Goal: Information Seeking & Learning: Learn about a topic

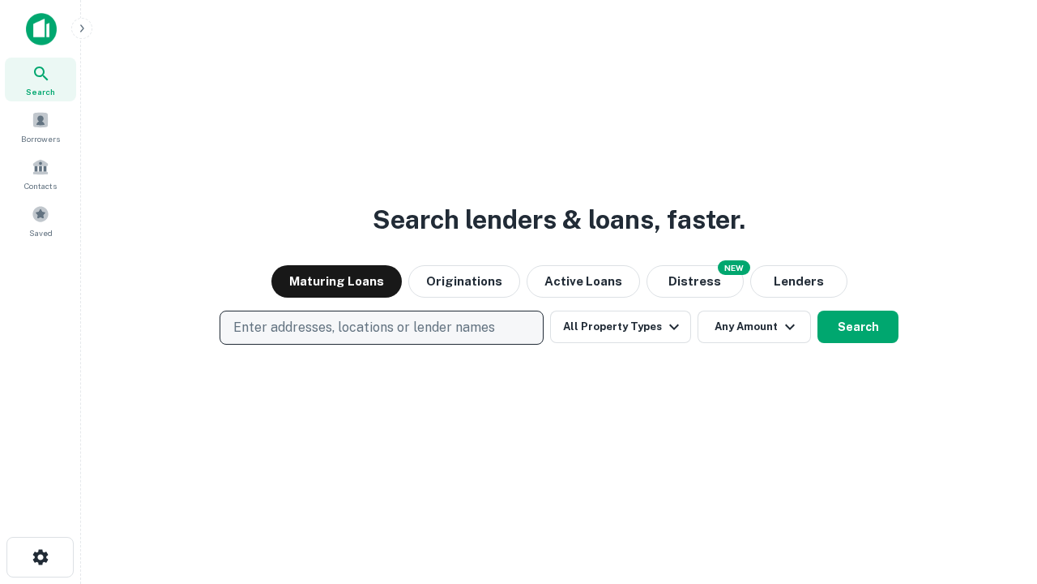
click at [381, 327] on p "Enter addresses, locations or lender names" at bounding box center [364, 327] width 262 height 19
type input "**********"
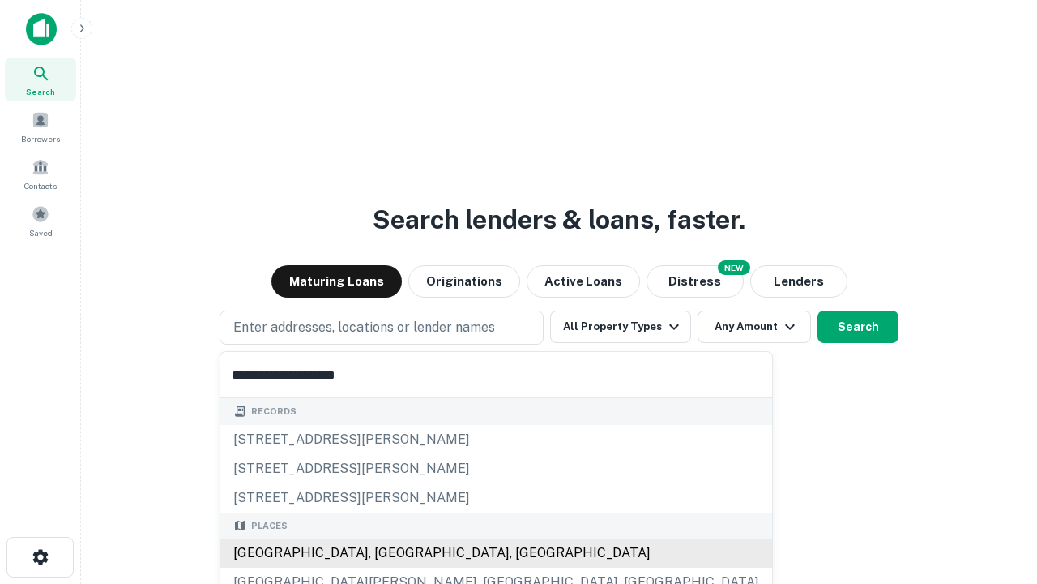
click at [387, 553] on div "[GEOGRAPHIC_DATA], [GEOGRAPHIC_DATA], [GEOGRAPHIC_DATA]" at bounding box center [496, 552] width 552 height 29
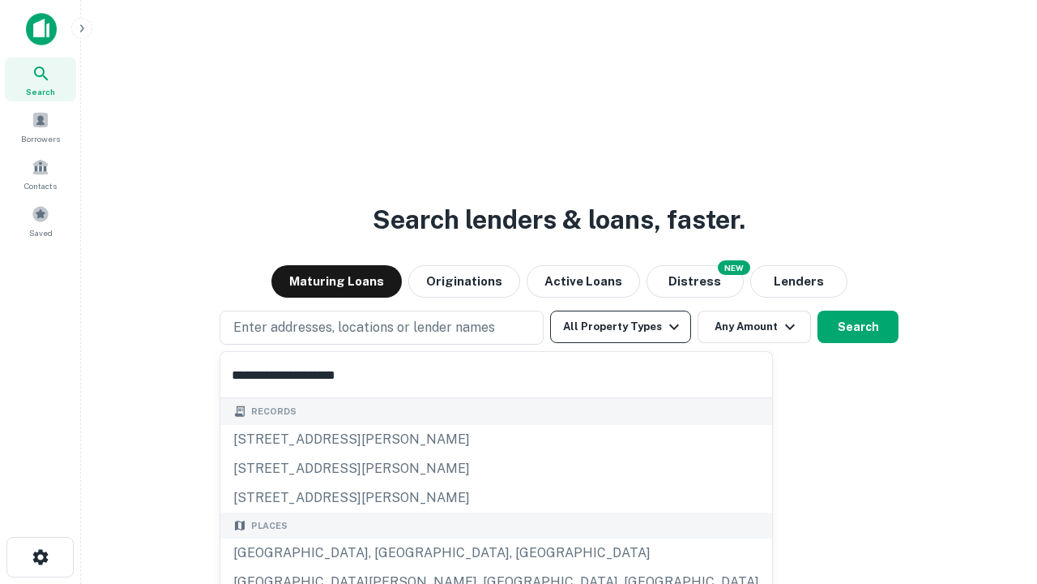
click at [621, 327] on button "All Property Types" at bounding box center [620, 326] width 141 height 32
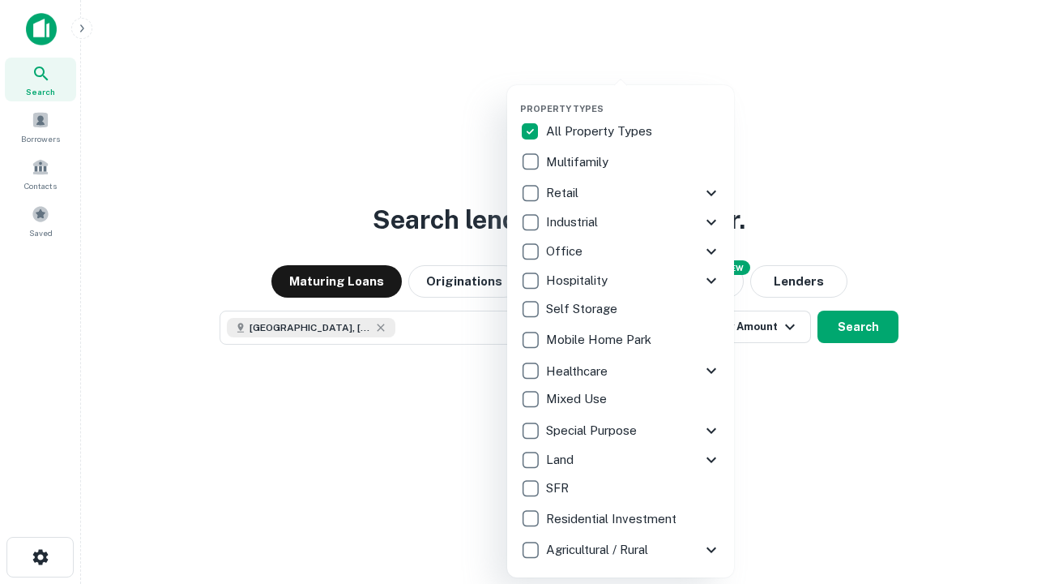
click at [634, 98] on button "button" at bounding box center [633, 98] width 227 height 1
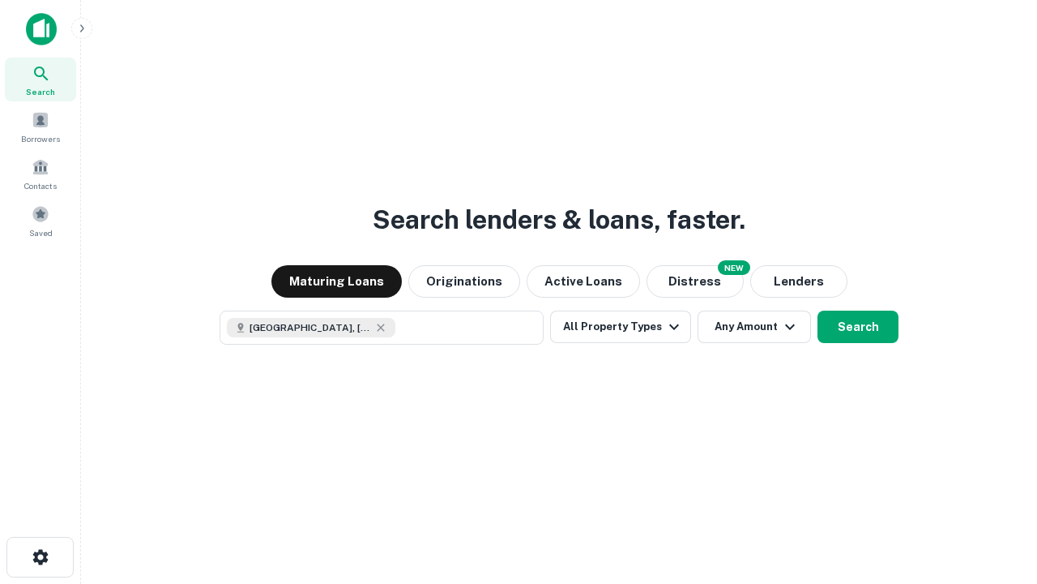
scroll to position [26, 0]
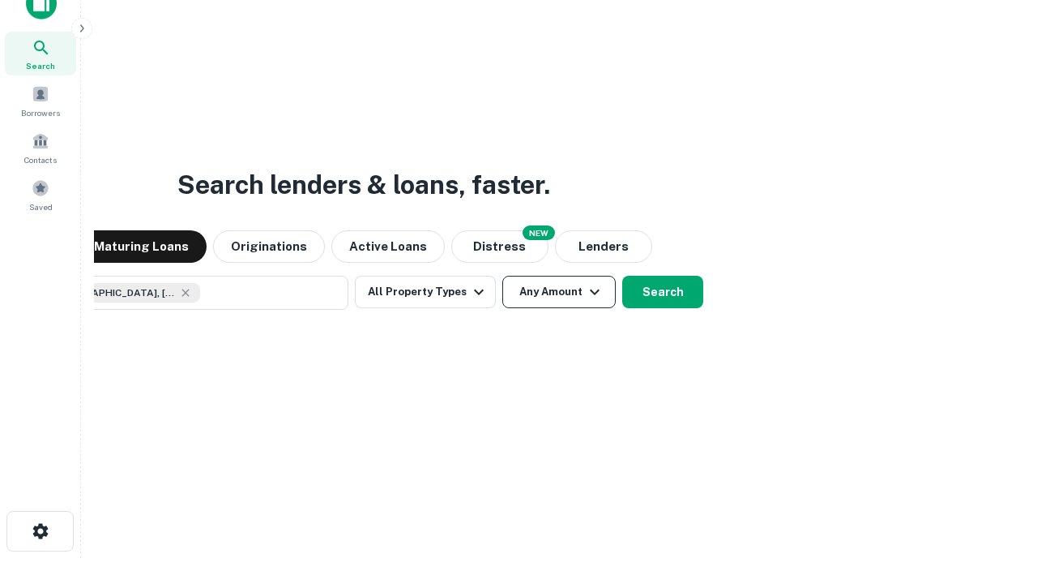
click at [502, 276] on button "Any Amount" at bounding box center [558, 292] width 113 height 32
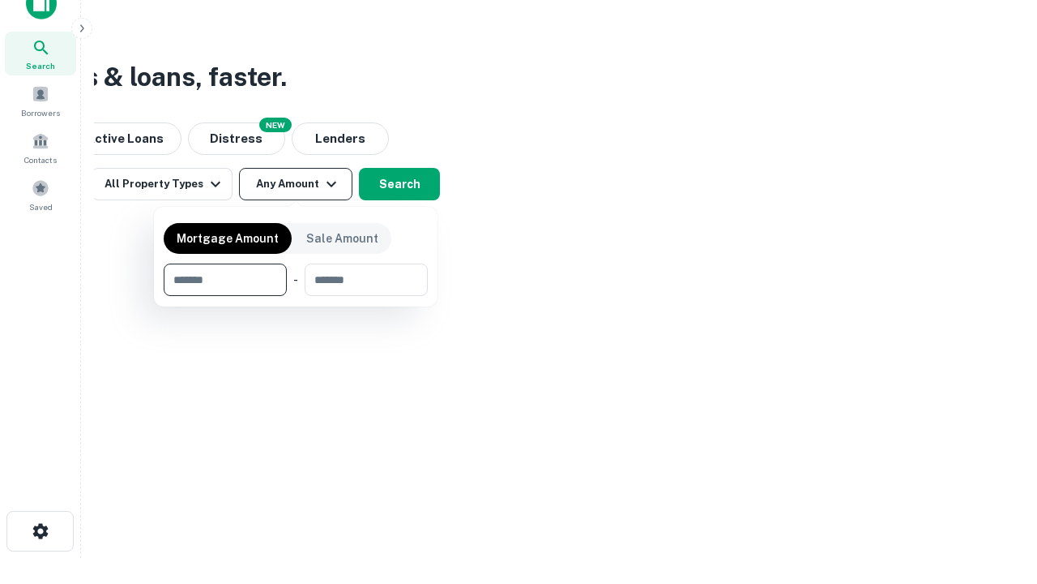
type input "*******"
click at [296, 296] on button "button" at bounding box center [296, 296] width 264 height 1
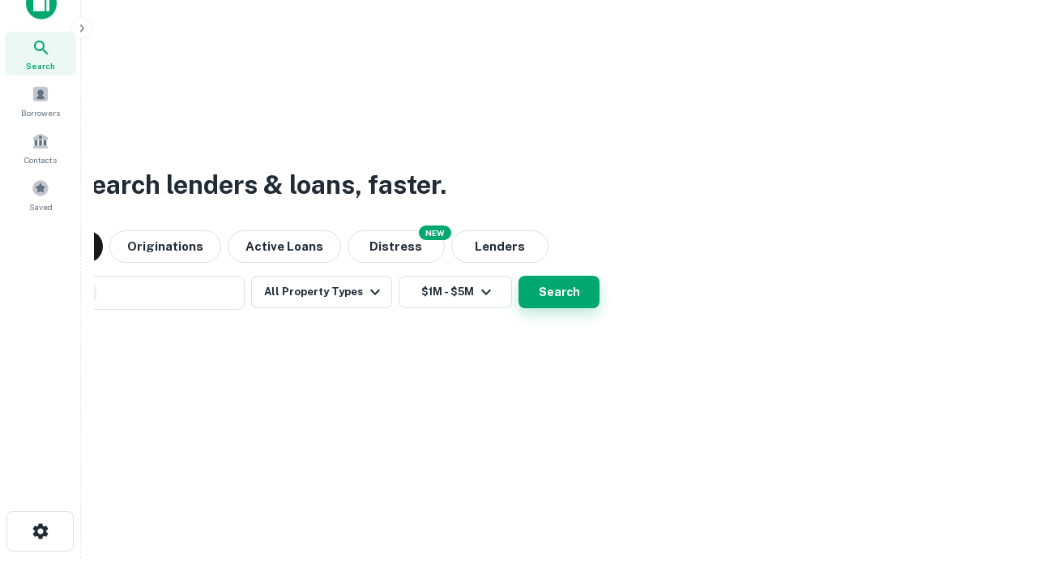
click at [519, 276] on button "Search" at bounding box center [559, 292] width 81 height 32
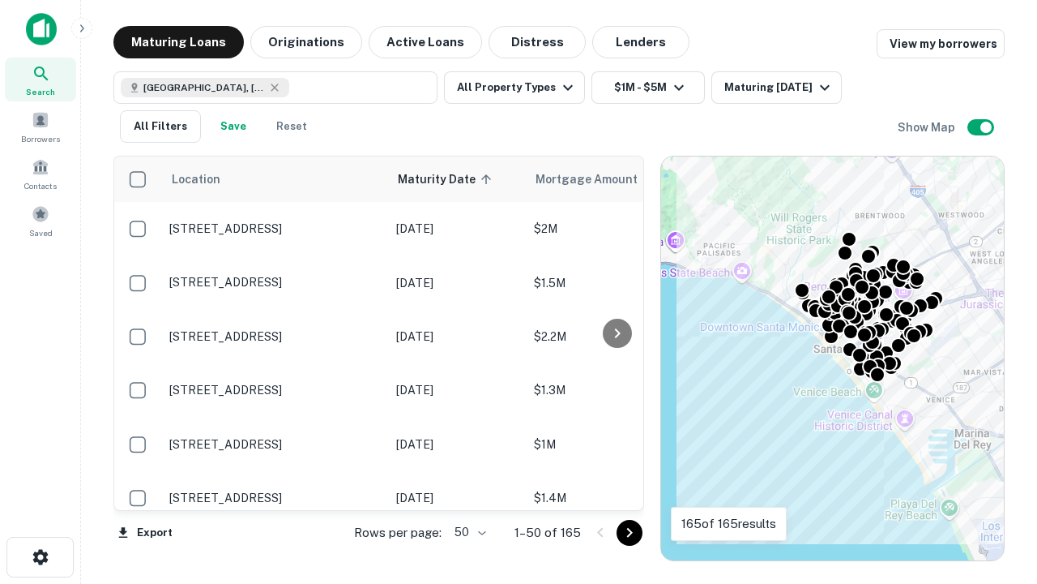
click at [468, 532] on body "Search Borrowers Contacts Saved Maturing Loans Originations Active Loans Distre…" at bounding box center [518, 292] width 1037 height 584
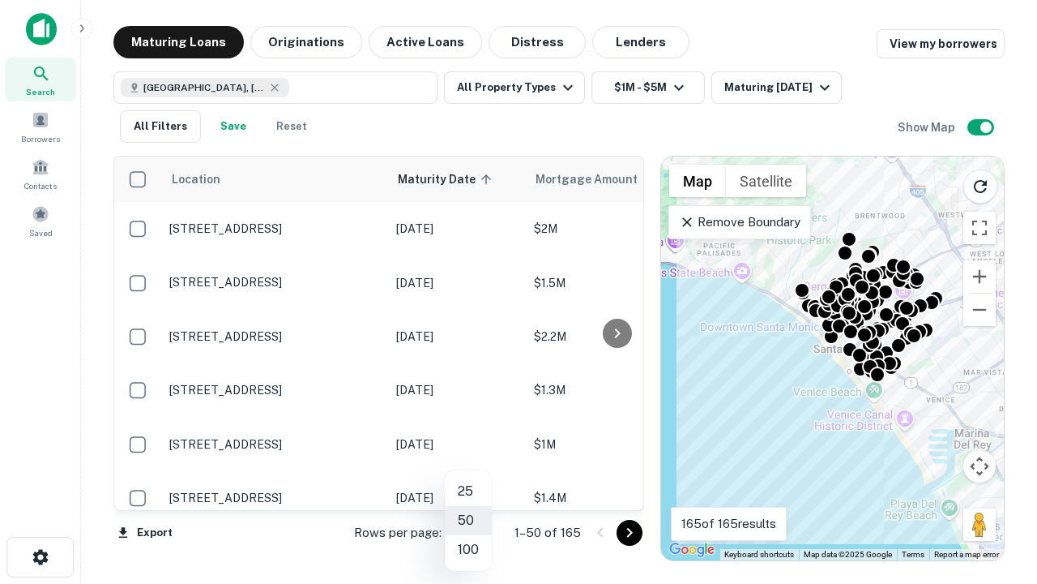
click at [468, 491] on li "25" at bounding box center [468, 491] width 47 height 29
